Goal: Transaction & Acquisition: Download file/media

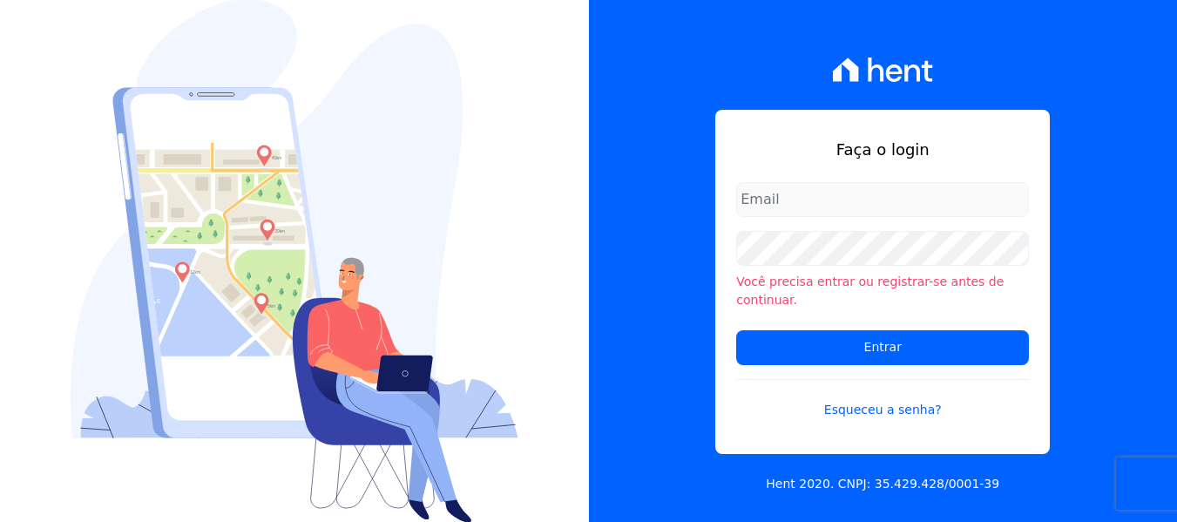
click at [882, 199] on input "email" at bounding box center [882, 199] width 293 height 35
type input "FINANCEIRO@VOLUMEENGENHARIA.COM.BR"
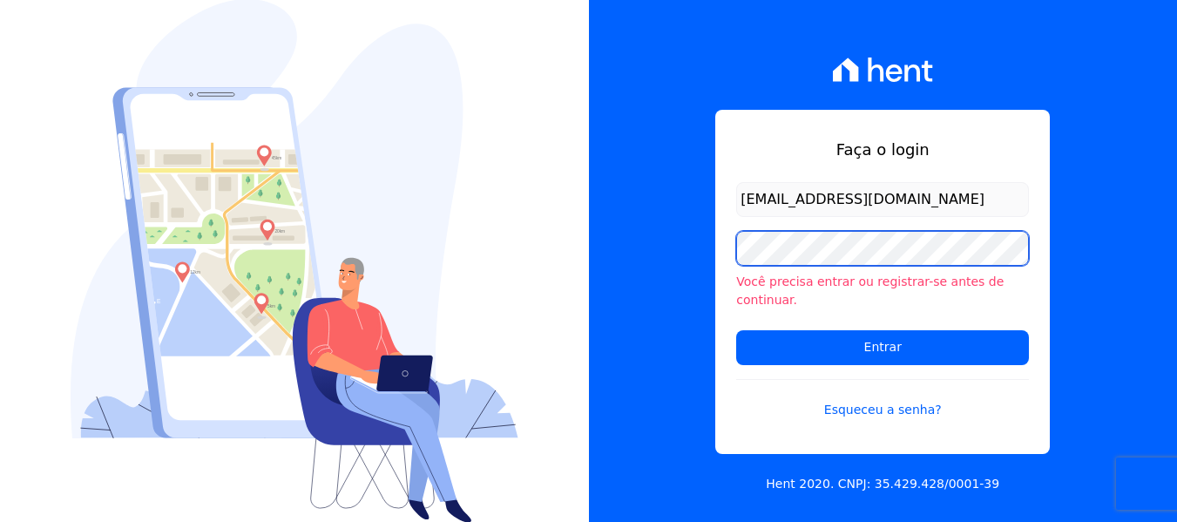
click at [736, 330] on input "Entrar" at bounding box center [882, 347] width 293 height 35
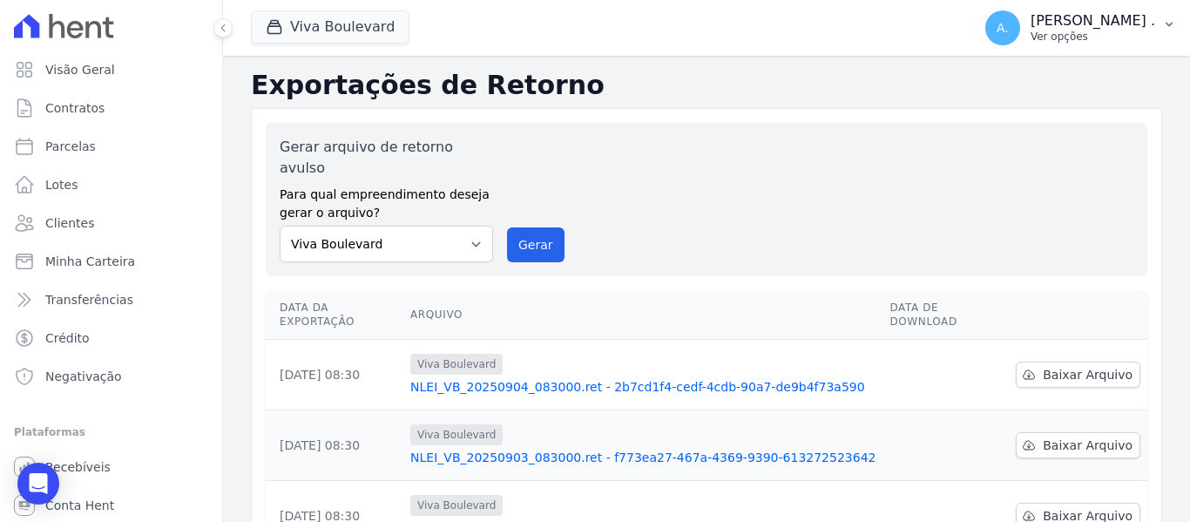
click at [1127, 30] on p "Ver opções" at bounding box center [1093, 37] width 125 height 14
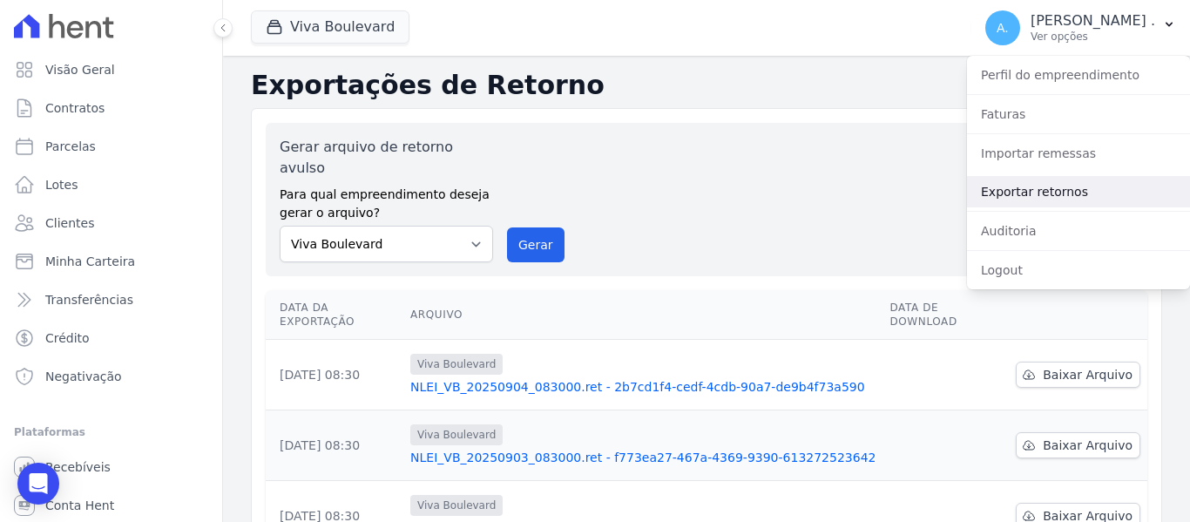
click at [1022, 181] on link "Exportar retornos" at bounding box center [1078, 191] width 223 height 31
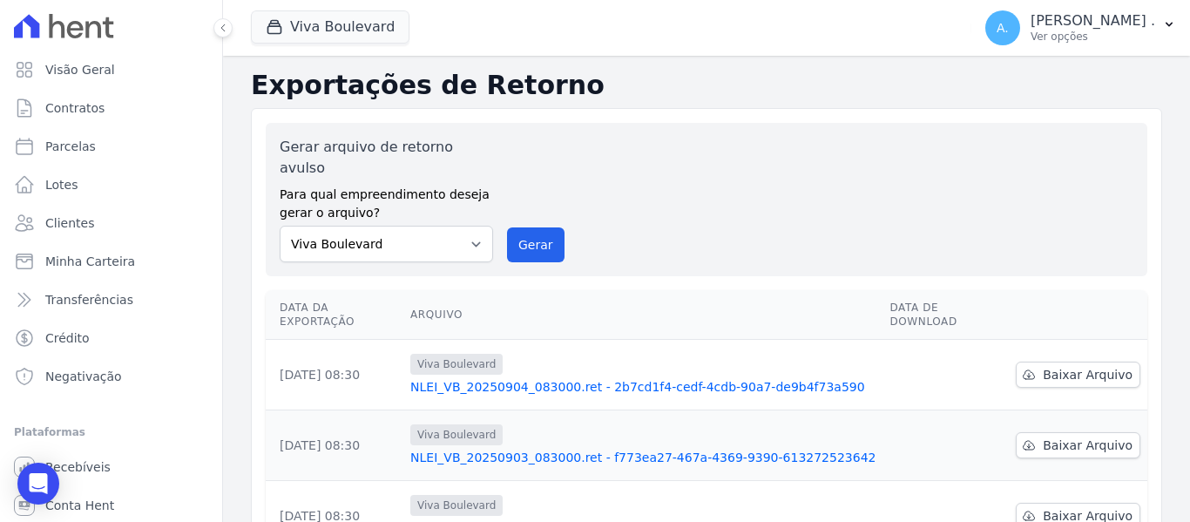
scroll to position [261, 0]
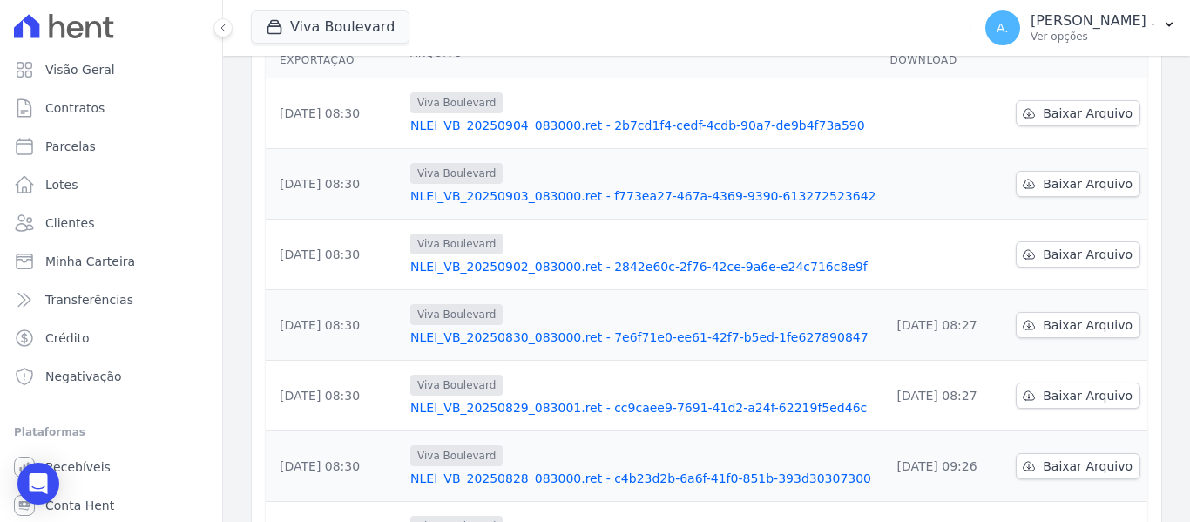
click at [1058, 316] on td "Baixar Arquivo" at bounding box center [1078, 325] width 139 height 71
click at [1060, 246] on span "Baixar Arquivo" at bounding box center [1088, 254] width 90 height 17
click at [1063, 175] on span "Baixar Arquivo" at bounding box center [1088, 183] width 90 height 17
click at [1063, 105] on span "Baixar Arquivo" at bounding box center [1088, 113] width 90 height 17
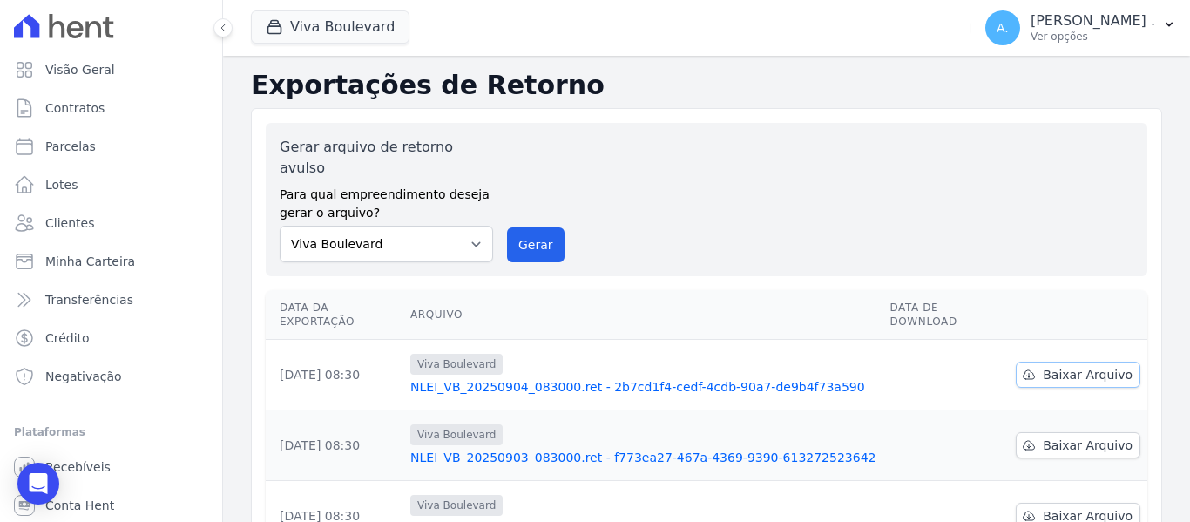
click at [1078, 366] on span "Baixar Arquivo" at bounding box center [1088, 374] width 90 height 17
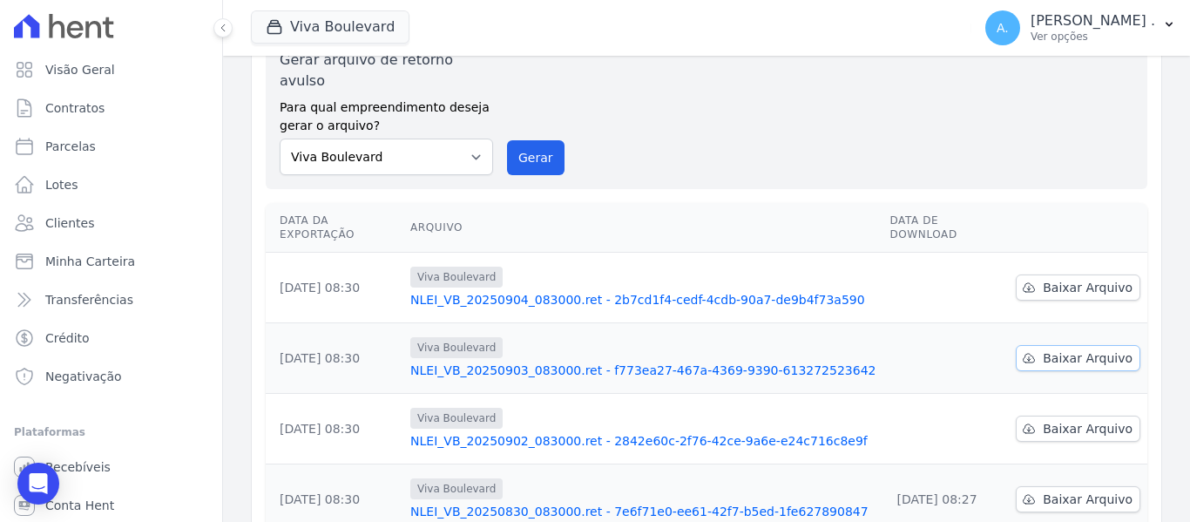
click at [1054, 345] on link "Baixar Arquivo" at bounding box center [1078, 358] width 125 height 26
click at [1053, 349] on span "Baixar Arquivo" at bounding box center [1088, 357] width 90 height 17
click at [1048, 420] on span "Baixar Arquivo" at bounding box center [1088, 428] width 90 height 17
click at [1049, 420] on span "Baixar Arquivo" at bounding box center [1088, 428] width 90 height 17
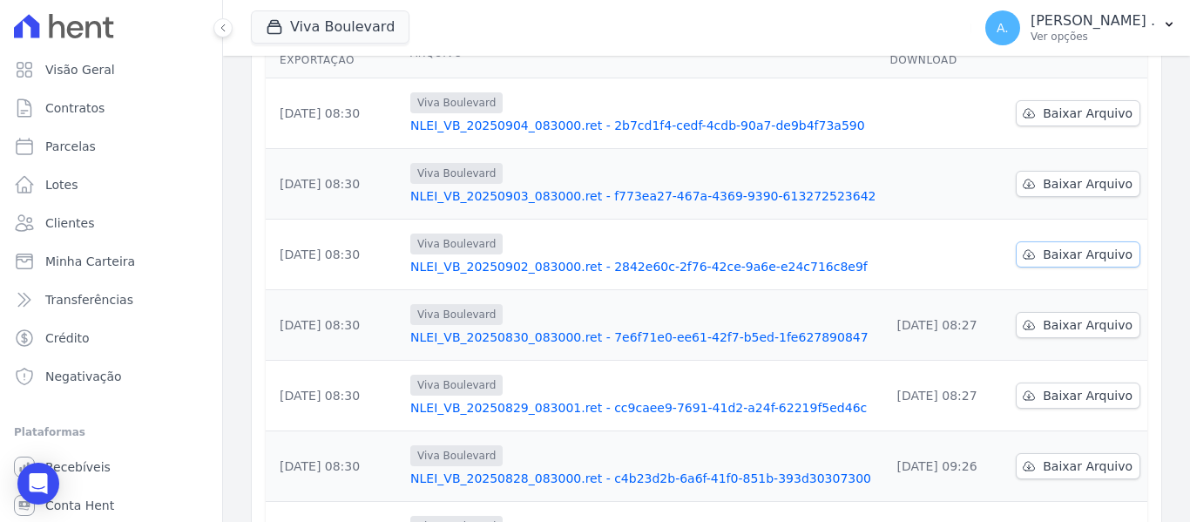
scroll to position [0, 0]
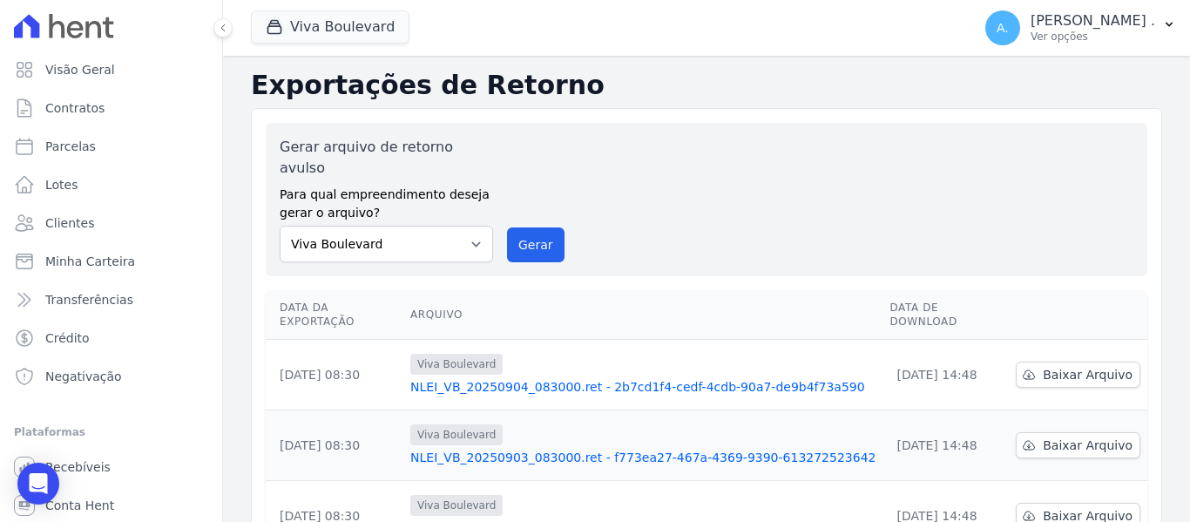
scroll to position [87, 0]
